Goal: Check status: Check status

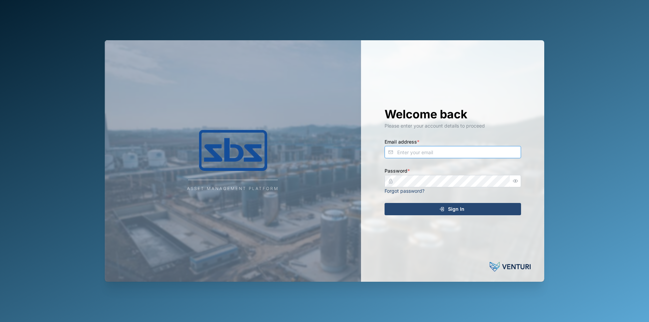
type input "[PERSON_NAME][EMAIL_ADDRESS][DOMAIN_NAME]"
click at [454, 211] on span "Sign In" at bounding box center [456, 209] width 16 height 12
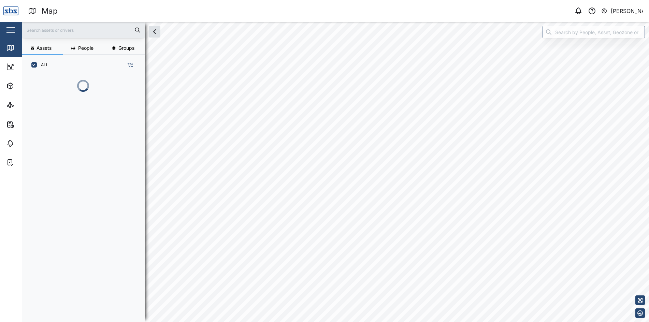
scroll to position [239, 107]
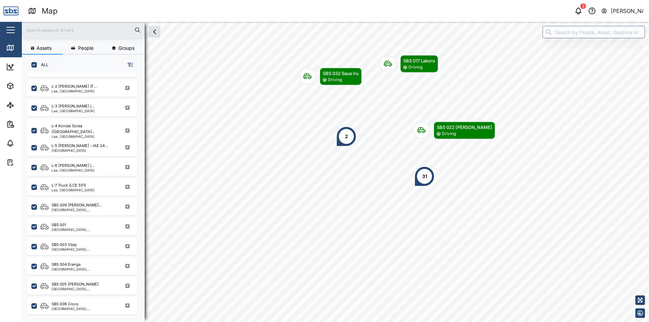
scroll to position [307, 0]
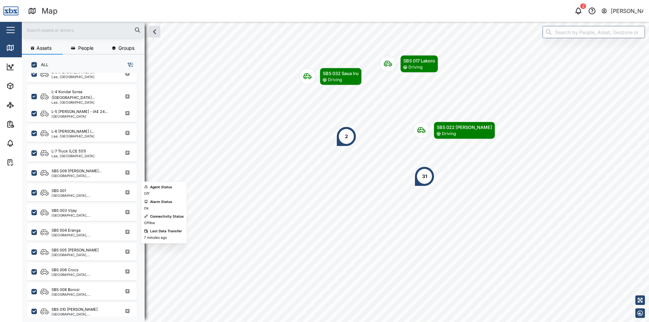
click at [87, 213] on div "SBS 003 Vijay" at bounding box center [84, 211] width 65 height 6
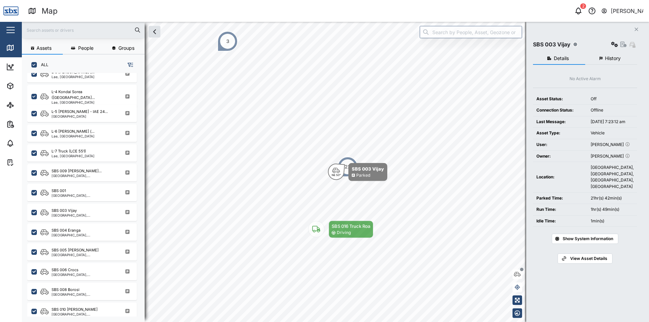
click at [623, 57] on button "History" at bounding box center [611, 59] width 52 height 12
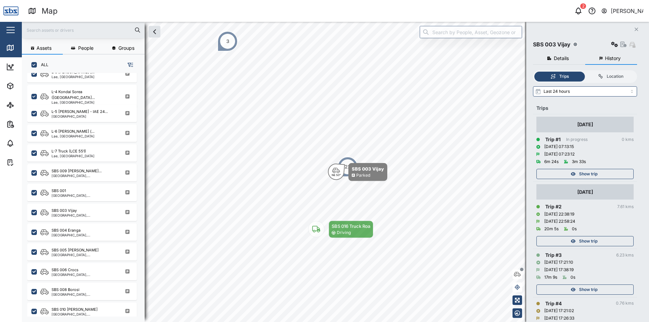
click at [581, 173] on span "Show trip" at bounding box center [588, 174] width 18 height 10
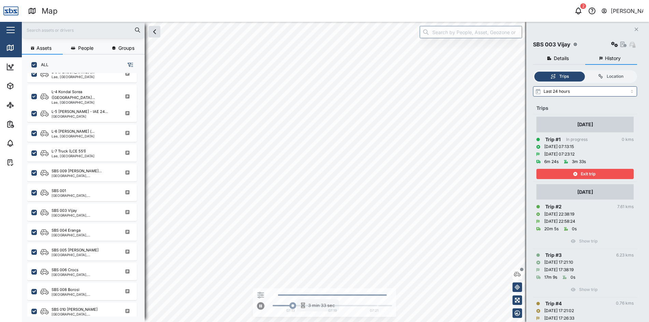
click at [581, 173] on span "Exit trip" at bounding box center [588, 174] width 15 height 10
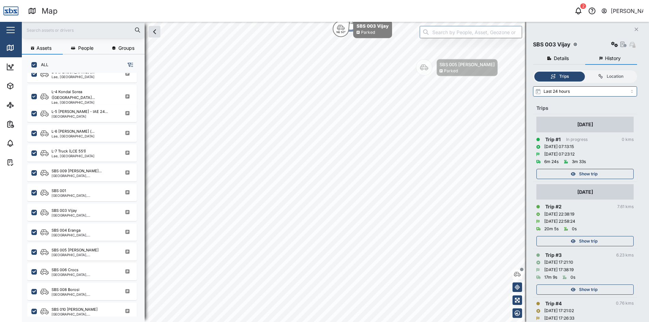
click at [586, 239] on span "Show trip" at bounding box center [588, 242] width 18 height 10
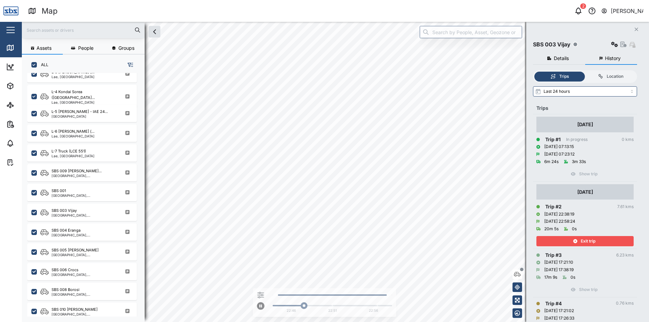
click at [586, 237] on span "Exit trip" at bounding box center [588, 242] width 15 height 10
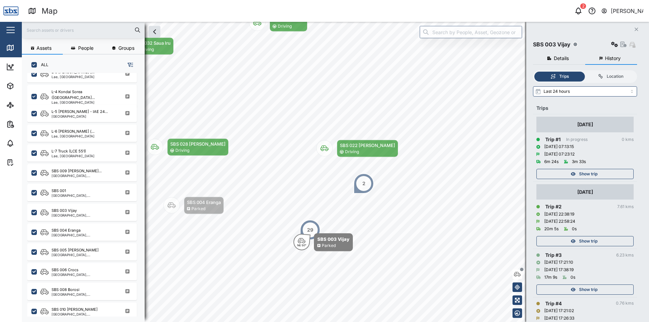
click at [580, 287] on span "Show trip" at bounding box center [588, 290] width 18 height 10
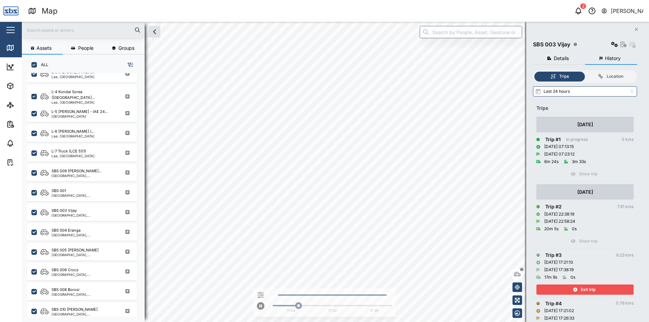
click at [580, 287] on div "Exit trip" at bounding box center [584, 290] width 89 height 10
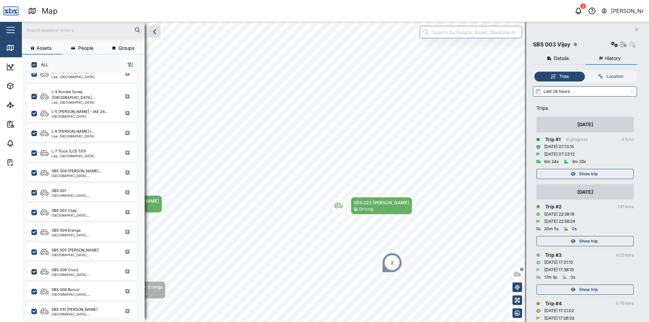
click at [580, 240] on span "Show trip" at bounding box center [588, 242] width 18 height 10
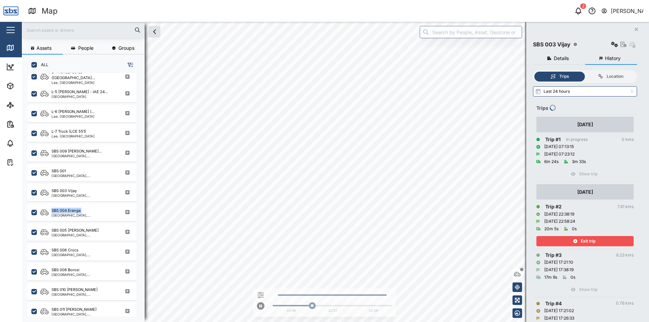
click at [580, 240] on div "Exit trip" at bounding box center [584, 242] width 89 height 10
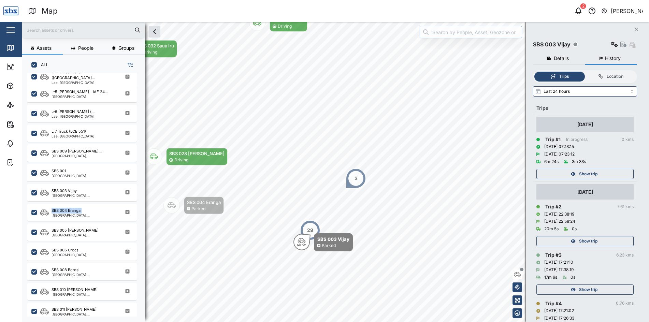
click at [633, 30] on button "Close" at bounding box center [637, 30] width 10 height 10
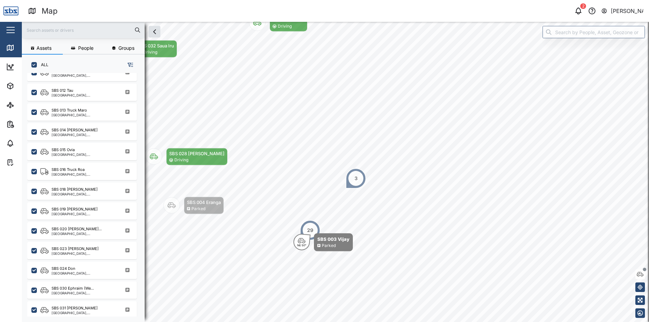
scroll to position [667, 0]
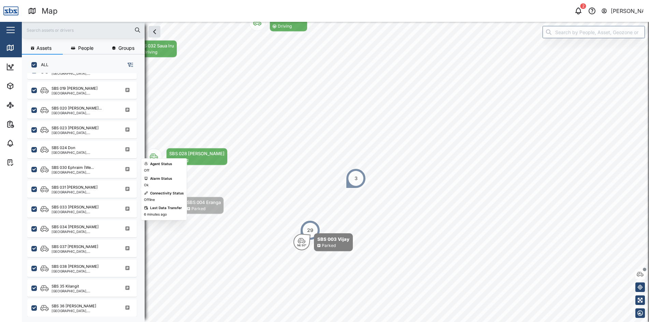
click at [81, 190] on div "[GEOGRAPHIC_DATA], [GEOGRAPHIC_DATA]" at bounding box center [84, 191] width 65 height 3
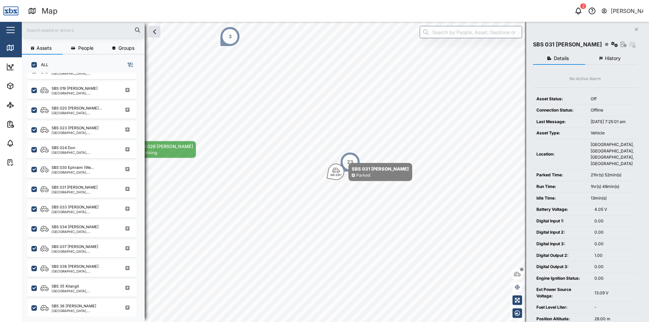
click at [613, 60] on span "History" at bounding box center [613, 58] width 16 height 5
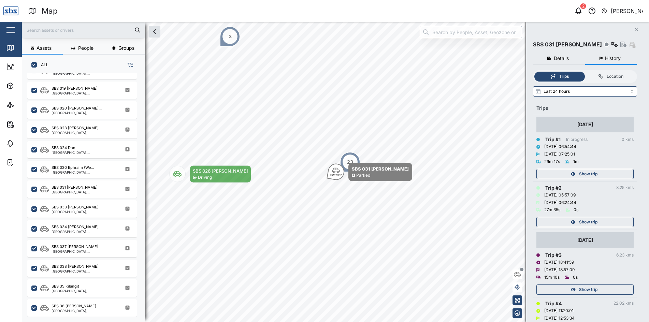
click at [590, 289] on span "Show trip" at bounding box center [588, 290] width 18 height 10
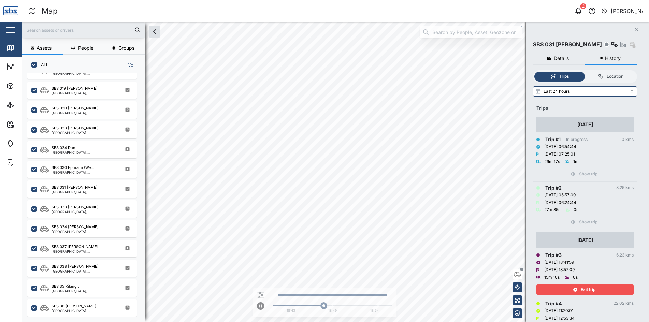
click at [590, 289] on span "Exit trip" at bounding box center [588, 290] width 15 height 10
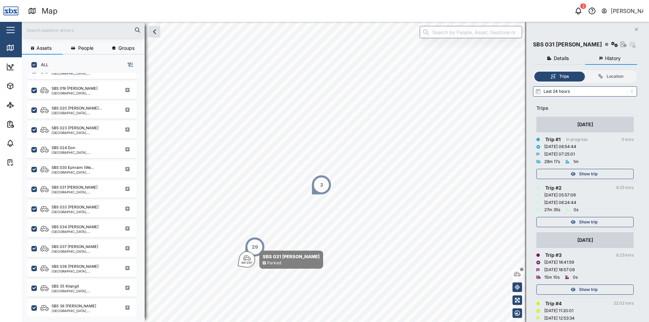
click at [588, 221] on span "Show trip" at bounding box center [588, 222] width 18 height 10
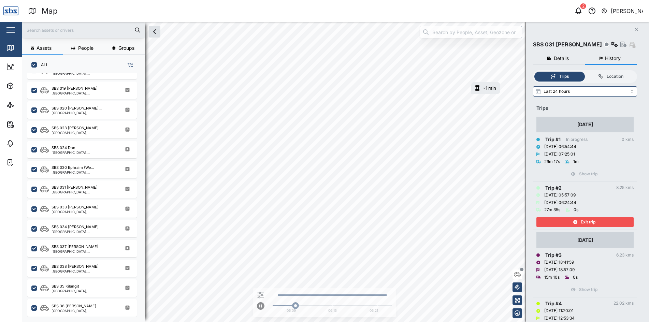
click at [588, 221] on span "Exit trip" at bounding box center [588, 222] width 15 height 10
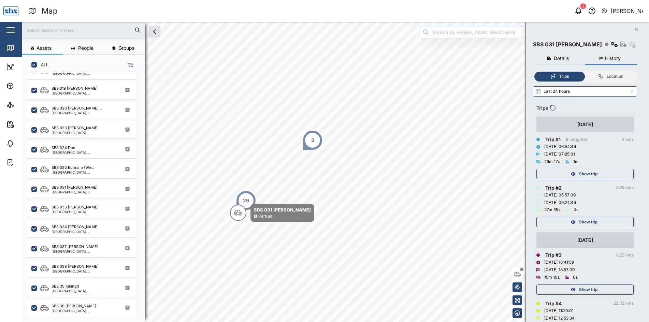
click at [591, 294] on span "Show trip" at bounding box center [588, 290] width 18 height 10
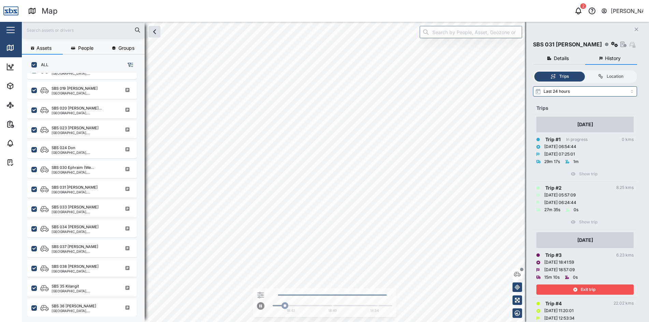
click at [591, 291] on span "Exit trip" at bounding box center [588, 290] width 15 height 10
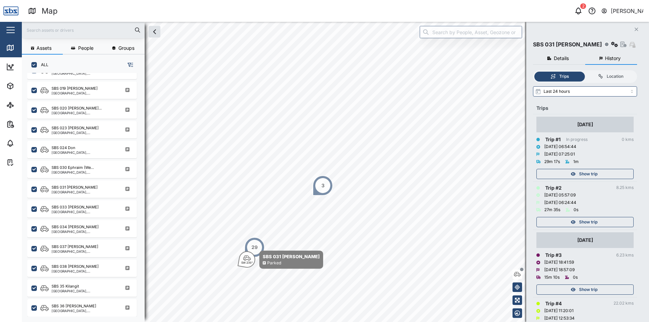
click at [586, 221] on span "Show trip" at bounding box center [588, 222] width 18 height 10
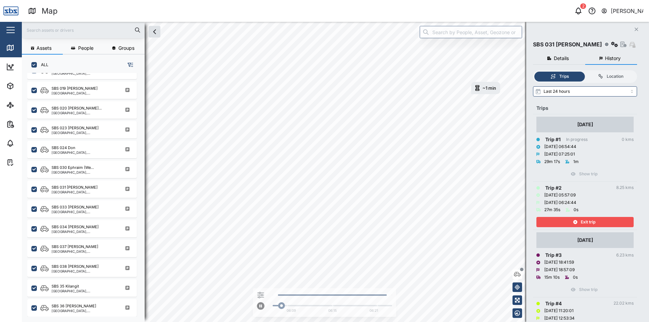
click at [586, 221] on span "Exit trip" at bounding box center [588, 222] width 15 height 10
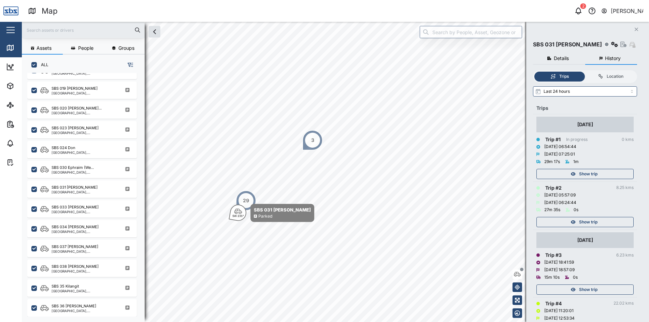
click at [582, 175] on span "Show trip" at bounding box center [588, 174] width 18 height 10
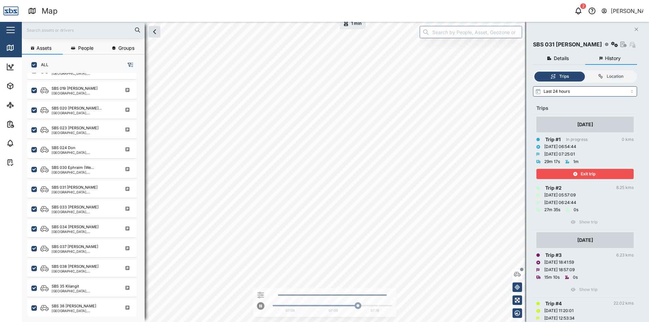
click at [582, 175] on span "Exit trip" at bounding box center [588, 174] width 15 height 10
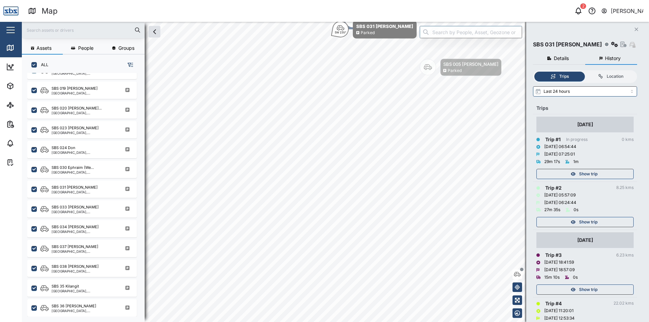
click at [634, 28] on icon "Close" at bounding box center [636, 29] width 4 height 5
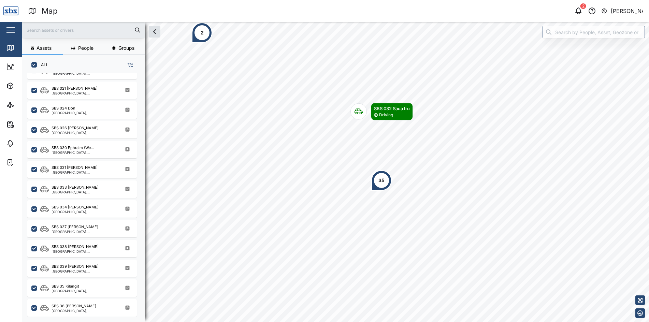
click at [202, 32] on div "2" at bounding box center [202, 33] width 3 height 8
click at [207, 34] on div "2" at bounding box center [203, 32] width 20 height 20
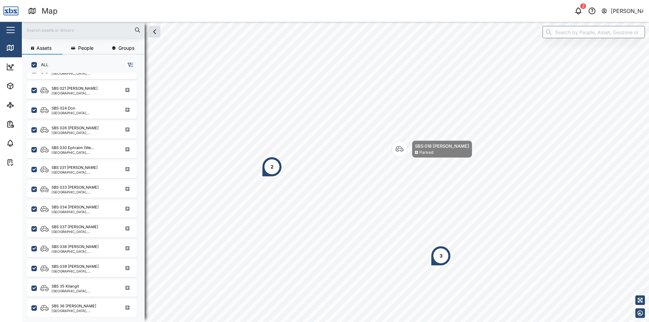
click at [273, 168] on div "2" at bounding box center [272, 167] width 3 height 8
